Goal: Navigation & Orientation: Find specific page/section

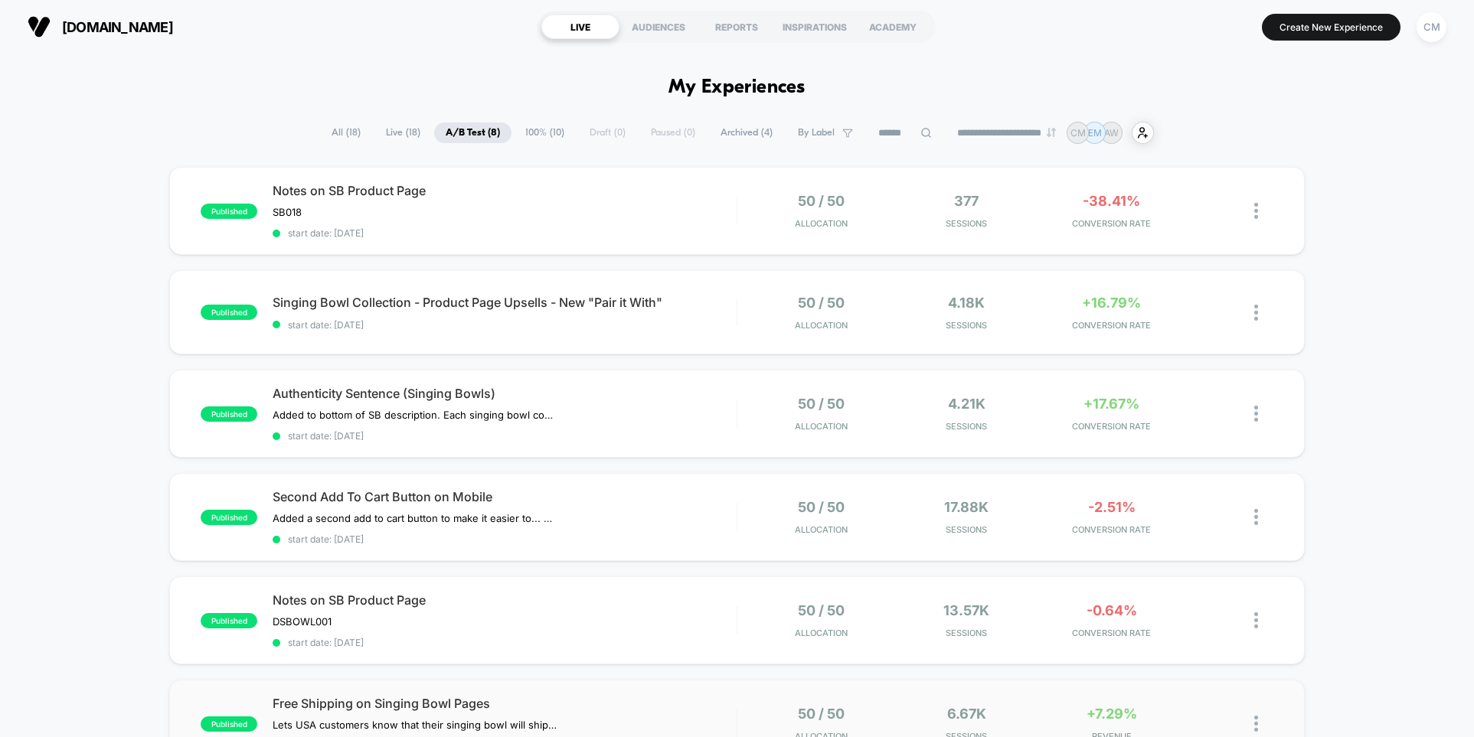
scroll to position [67, 0]
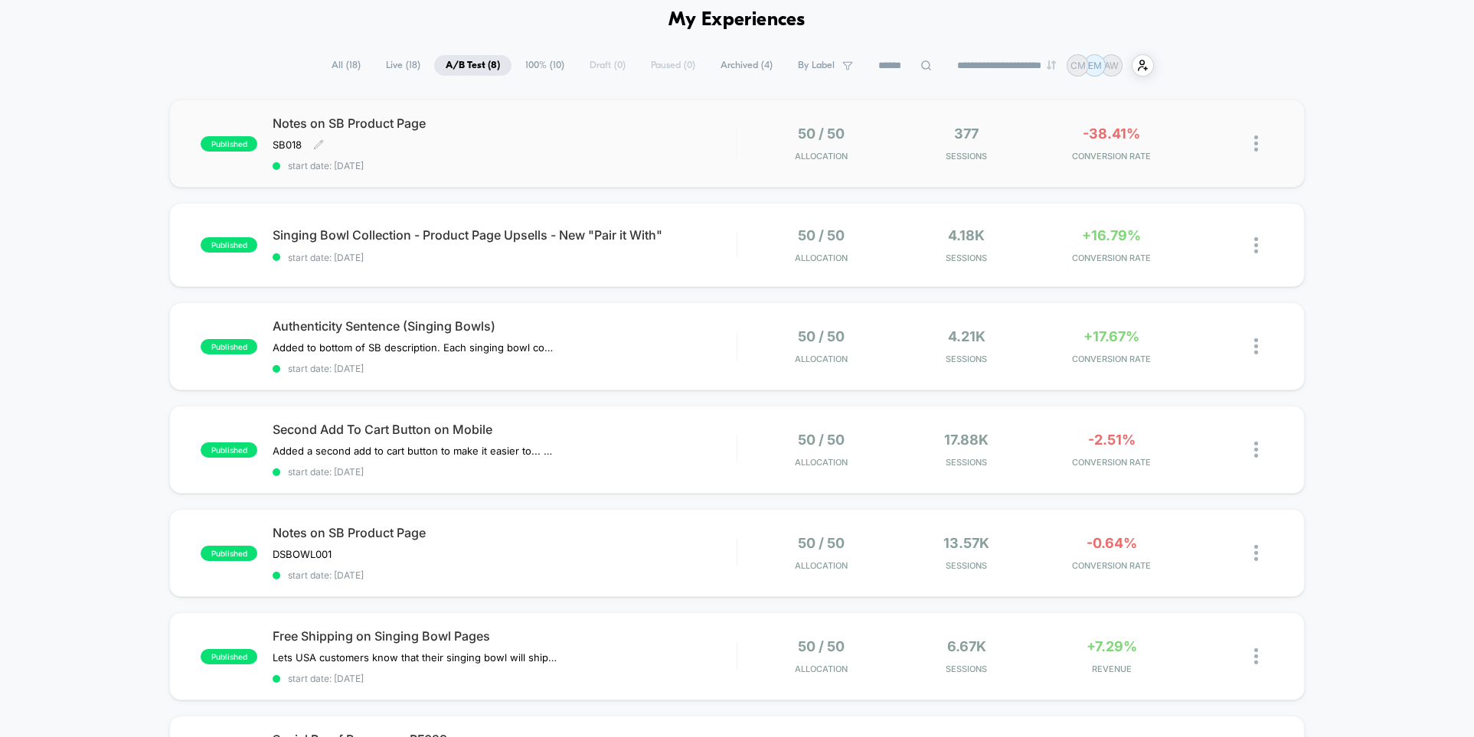
click at [653, 143] on div "Notes on SB Product Page SB018 Click to edit experience details SB018 start dat…" at bounding box center [504, 144] width 463 height 56
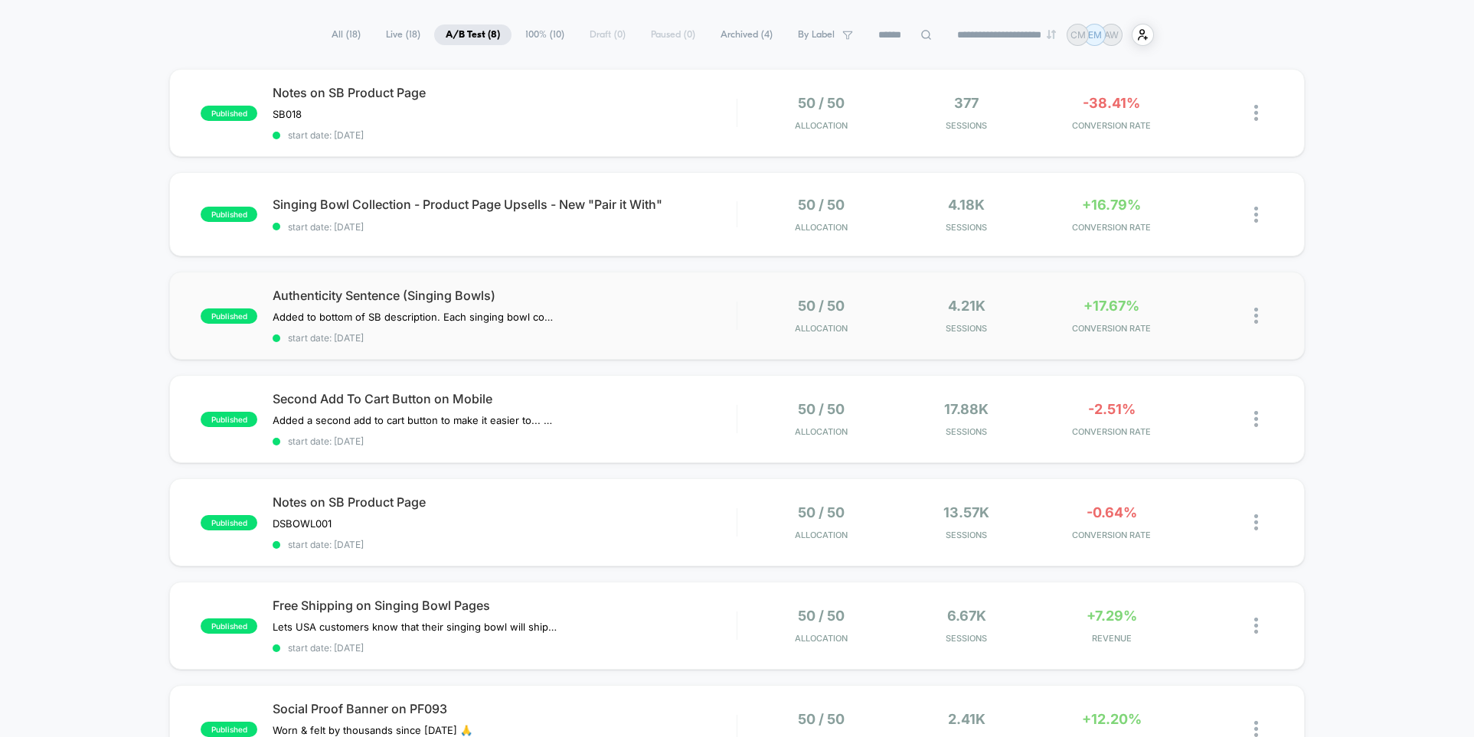
scroll to position [77, 0]
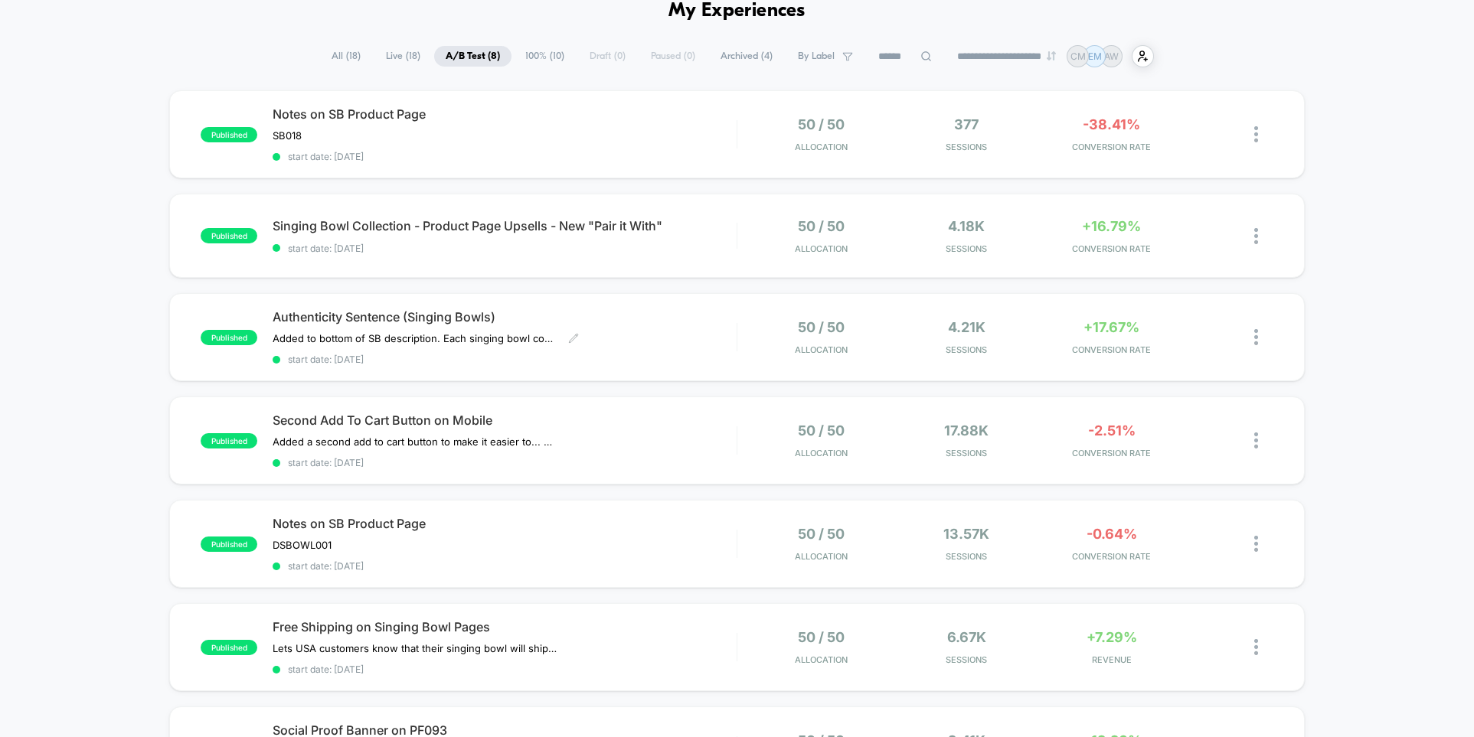
click at [672, 341] on div "Authenticity Sentence (Singing Bowls) Added to bottom of SB description. ﻿ Each…" at bounding box center [504, 337] width 463 height 56
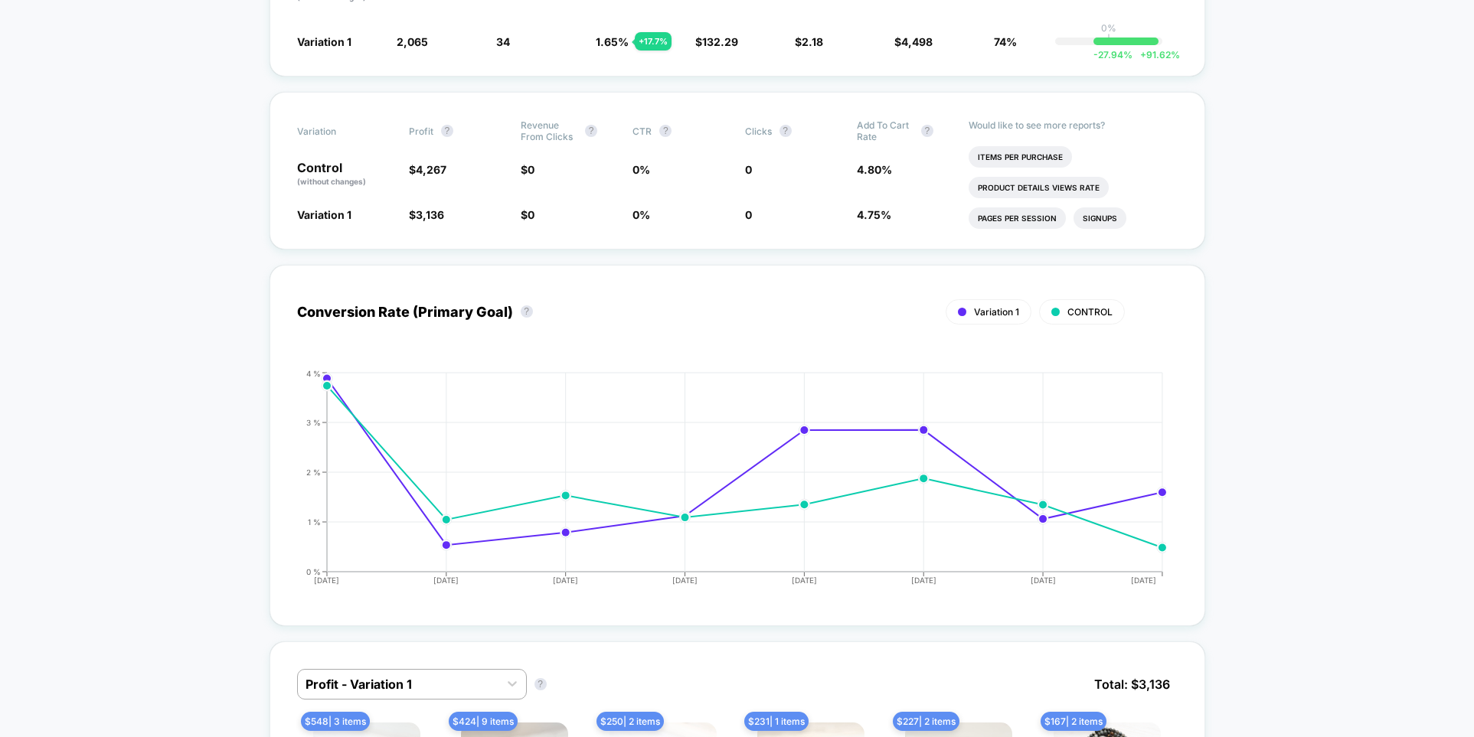
scroll to position [818, 0]
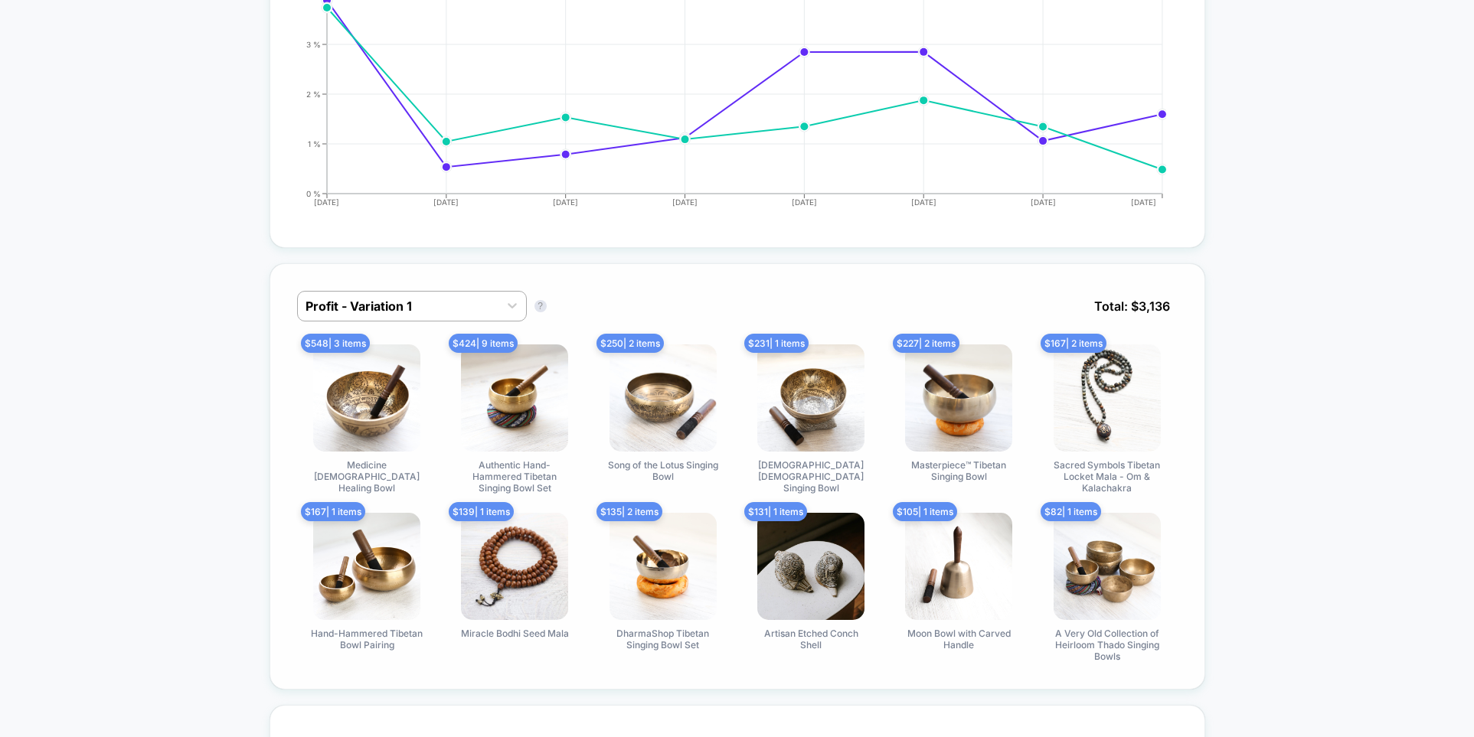
drag, startPoint x: 1276, startPoint y: 372, endPoint x: 1156, endPoint y: 325, distance: 129.2
click at [929, 336] on span "$ 227 | 2 items" at bounding box center [926, 343] width 67 height 19
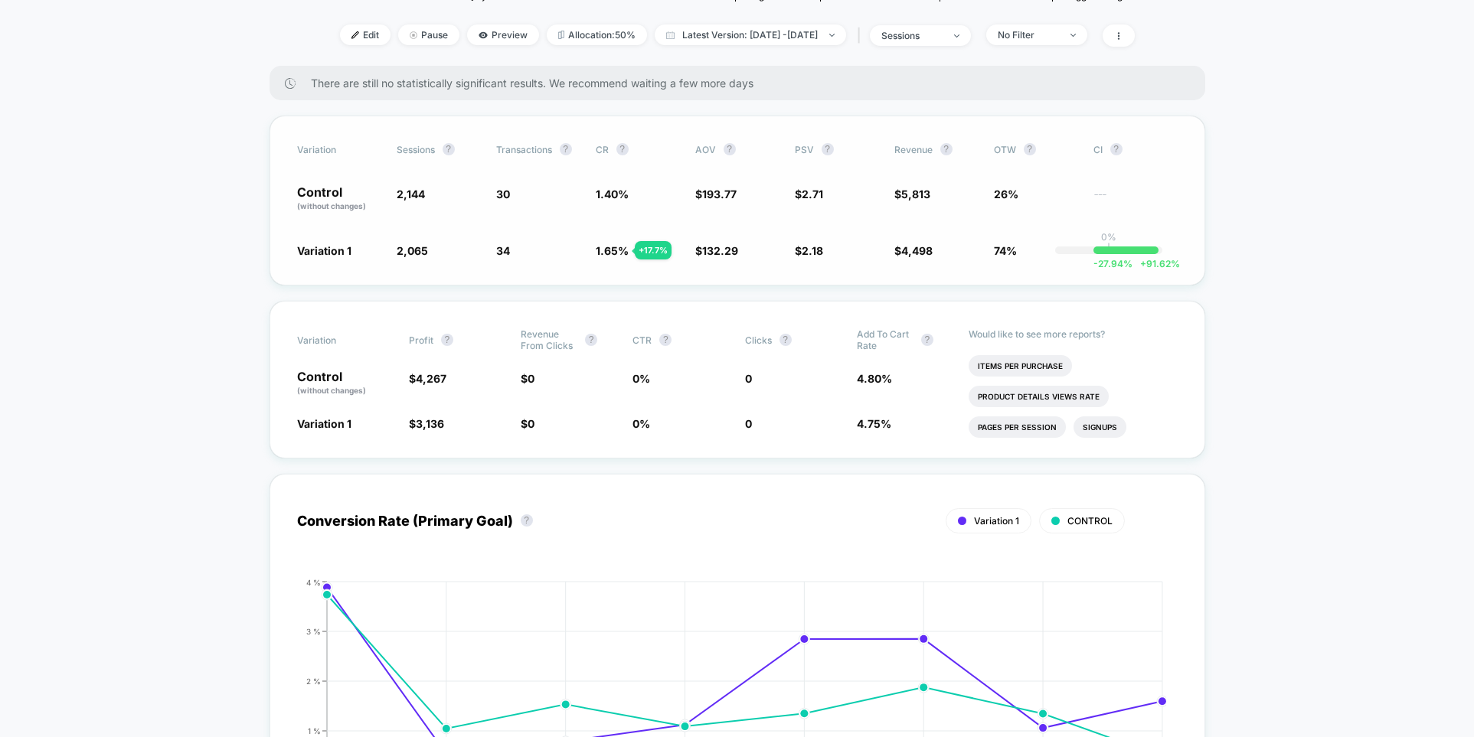
scroll to position [0, 0]
